Goal: Task Accomplishment & Management: Complete application form

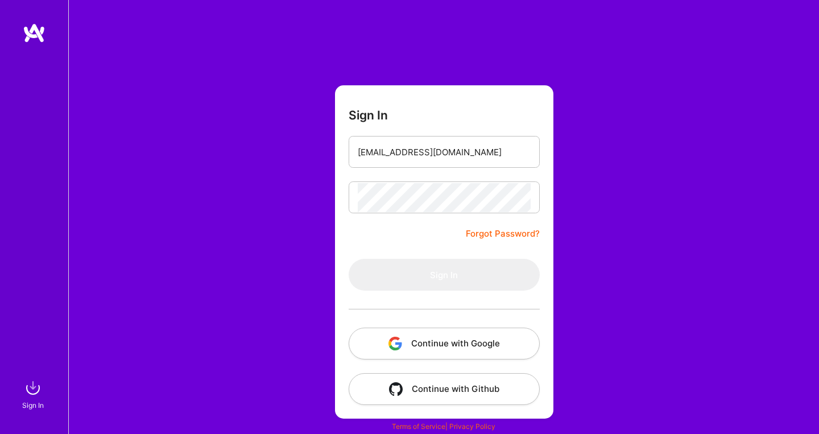
click at [447, 347] on button "Continue with Google" at bounding box center [444, 344] width 191 height 32
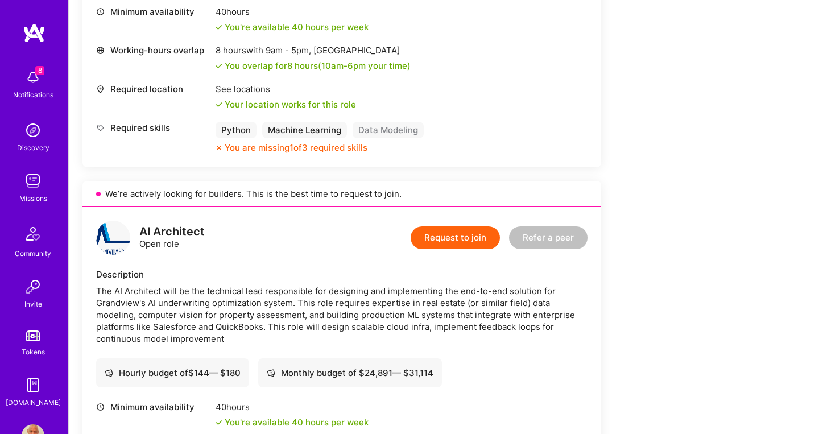
scroll to position [470, 0]
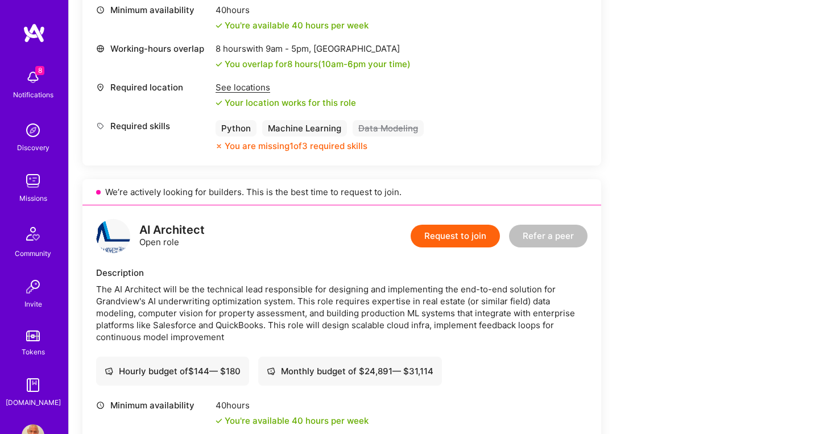
click at [461, 237] on button "Request to join" at bounding box center [455, 236] width 89 height 23
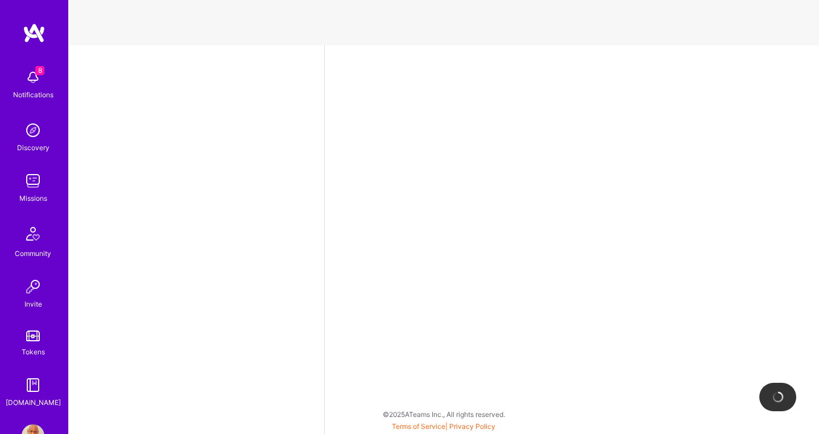
select select "CA"
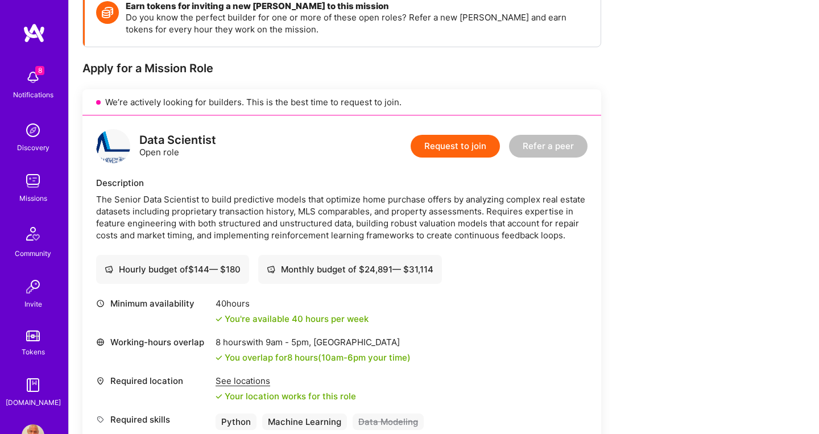
scroll to position [220, 0]
